Goal: Task Accomplishment & Management: Manage account settings

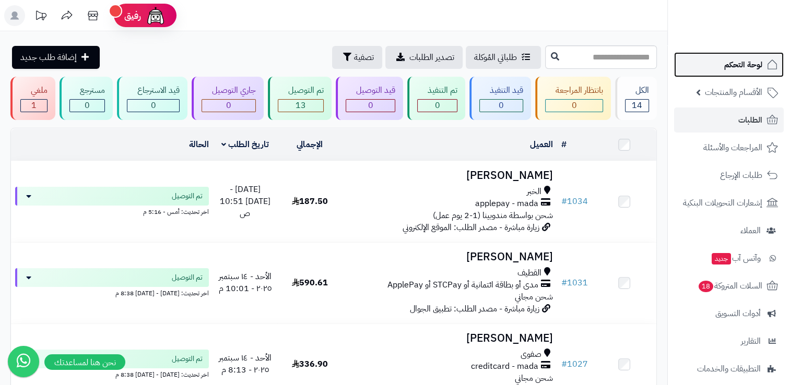
click at [735, 71] on span "لوحة التحكم" at bounding box center [743, 64] width 38 height 15
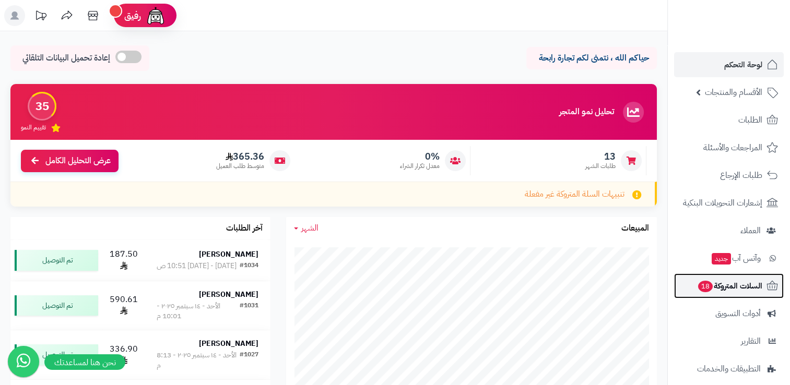
click at [719, 284] on span "السلات المتروكة 18" at bounding box center [729, 286] width 65 height 15
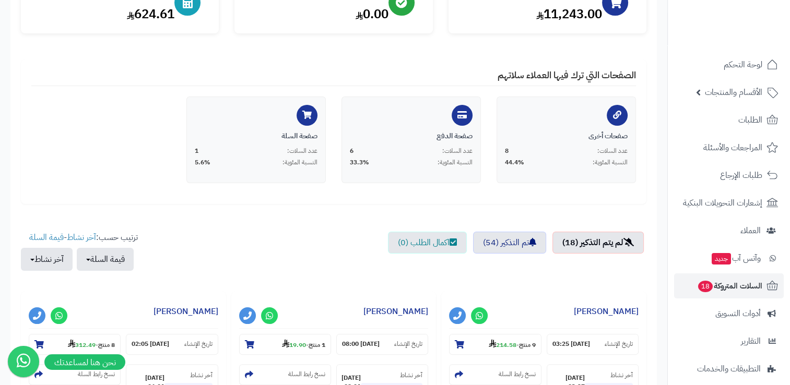
scroll to position [157, 0]
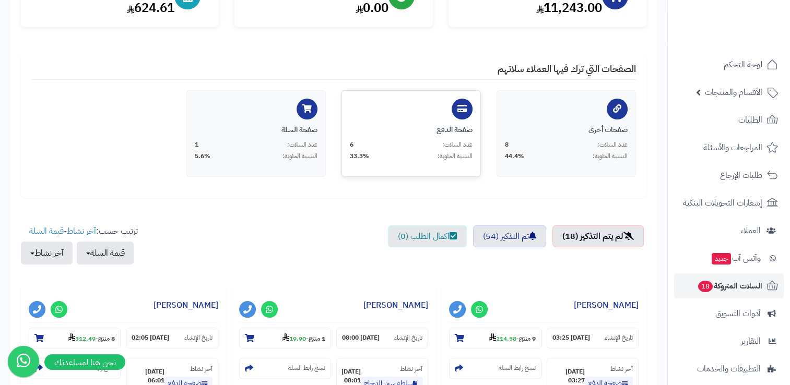
click at [411, 149] on div "عدد السلات: 6 النسبة المئوية: 33.3%" at bounding box center [411, 150] width 123 height 20
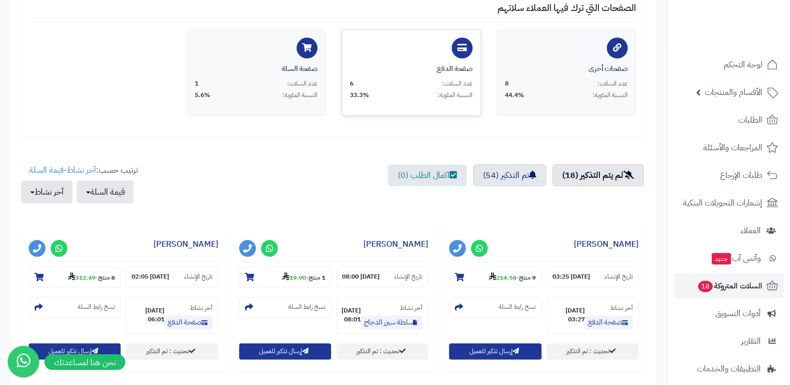
scroll to position [313, 0]
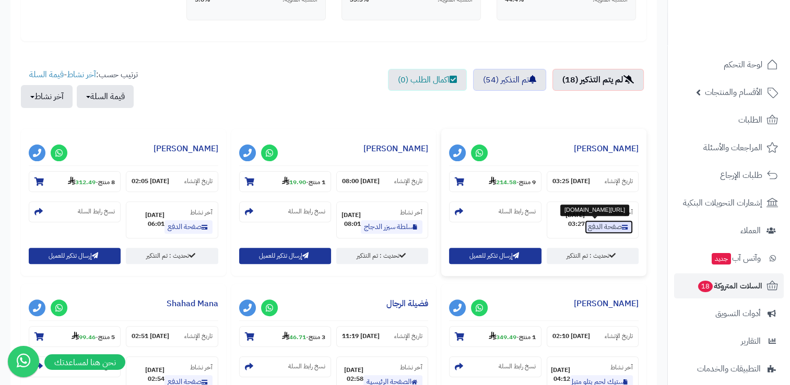
click at [612, 229] on link "صفحة الدفع" at bounding box center [609, 227] width 48 height 14
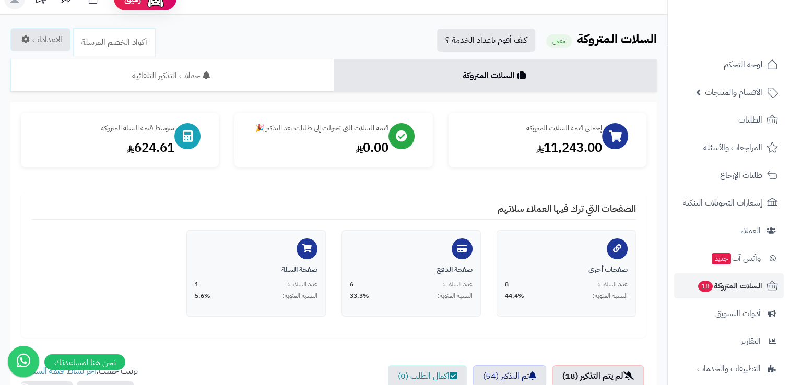
scroll to position [0, 0]
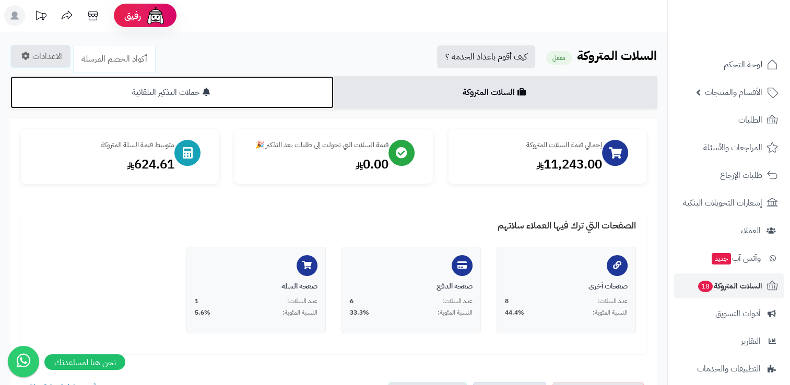
click at [194, 93] on link "حملات التذكير التلقائية" at bounding box center [171, 92] width 323 height 32
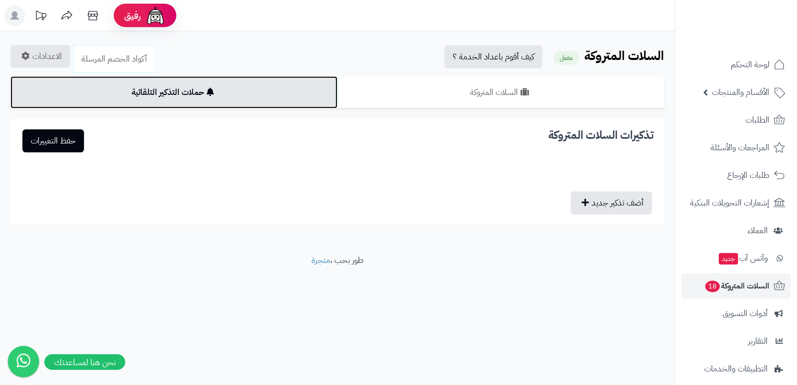
click at [188, 93] on link "حملات التذكير التلقائية" at bounding box center [173, 92] width 327 height 32
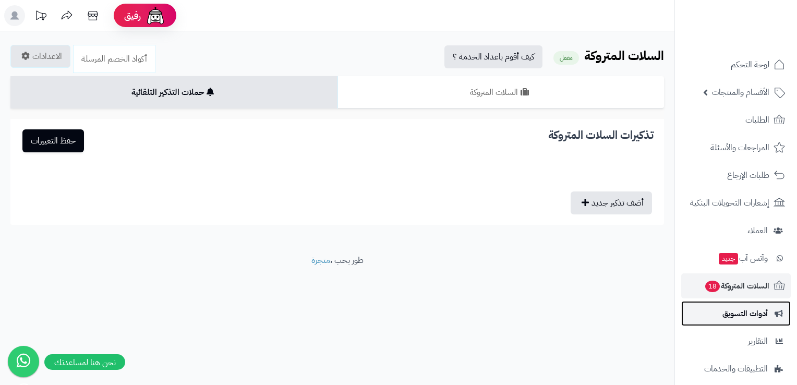
click at [752, 314] on span "أدوات التسويق" at bounding box center [745, 313] width 45 height 15
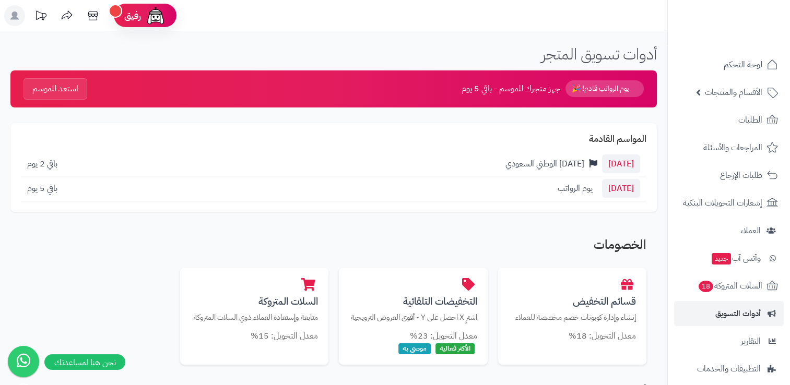
click at [610, 166] on span "[DATE]" at bounding box center [621, 163] width 38 height 19
click at [566, 163] on span "اليوم الوطني السعودي" at bounding box center [544, 164] width 79 height 13
click at [564, 185] on span "يوم الرواتب" at bounding box center [574, 188] width 35 height 13
click at [121, 185] on div "27 سبتمبر يوم الرواتب باقي 5 يوم" at bounding box center [333, 188] width 625 height 25
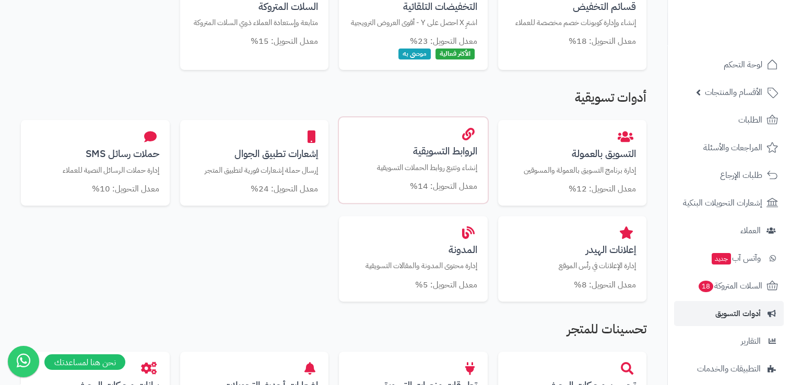
scroll to position [313, 0]
